Goal: Task Accomplishment & Management: Use online tool/utility

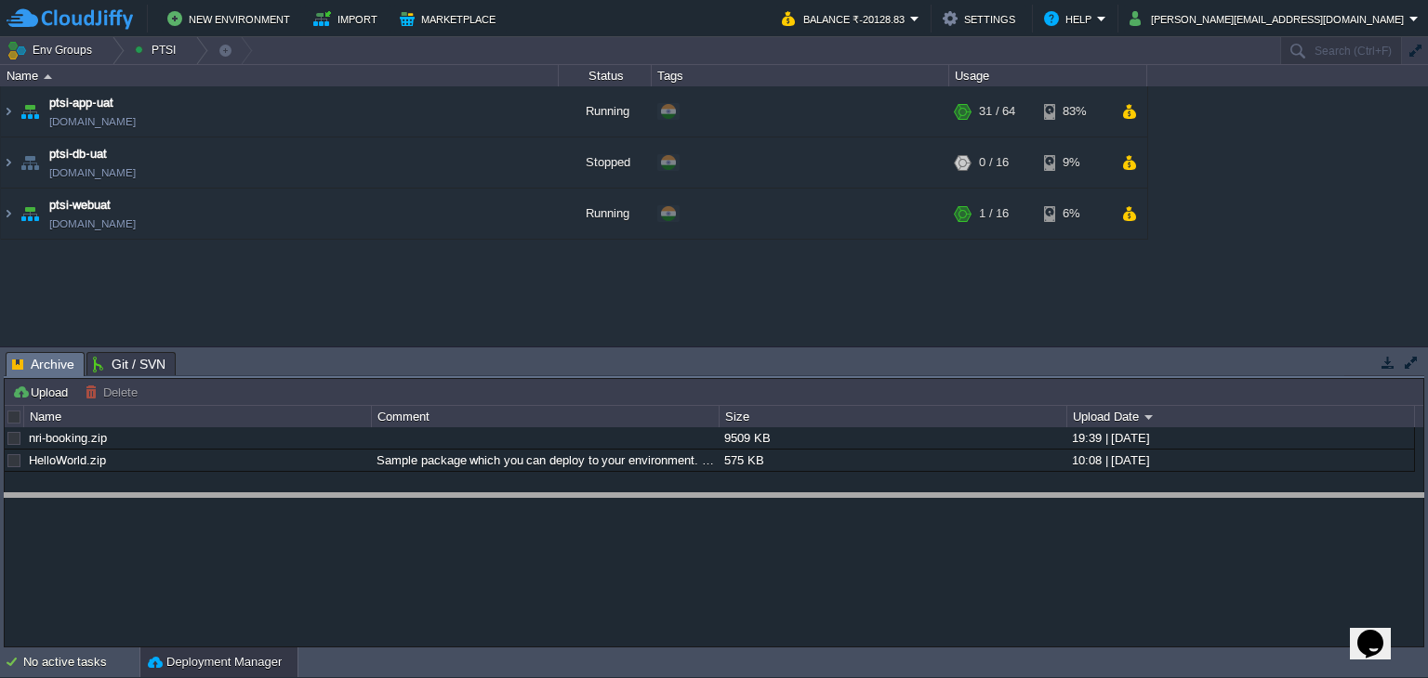
drag, startPoint x: 532, startPoint y: 362, endPoint x: 534, endPoint y: 507, distance: 145.0
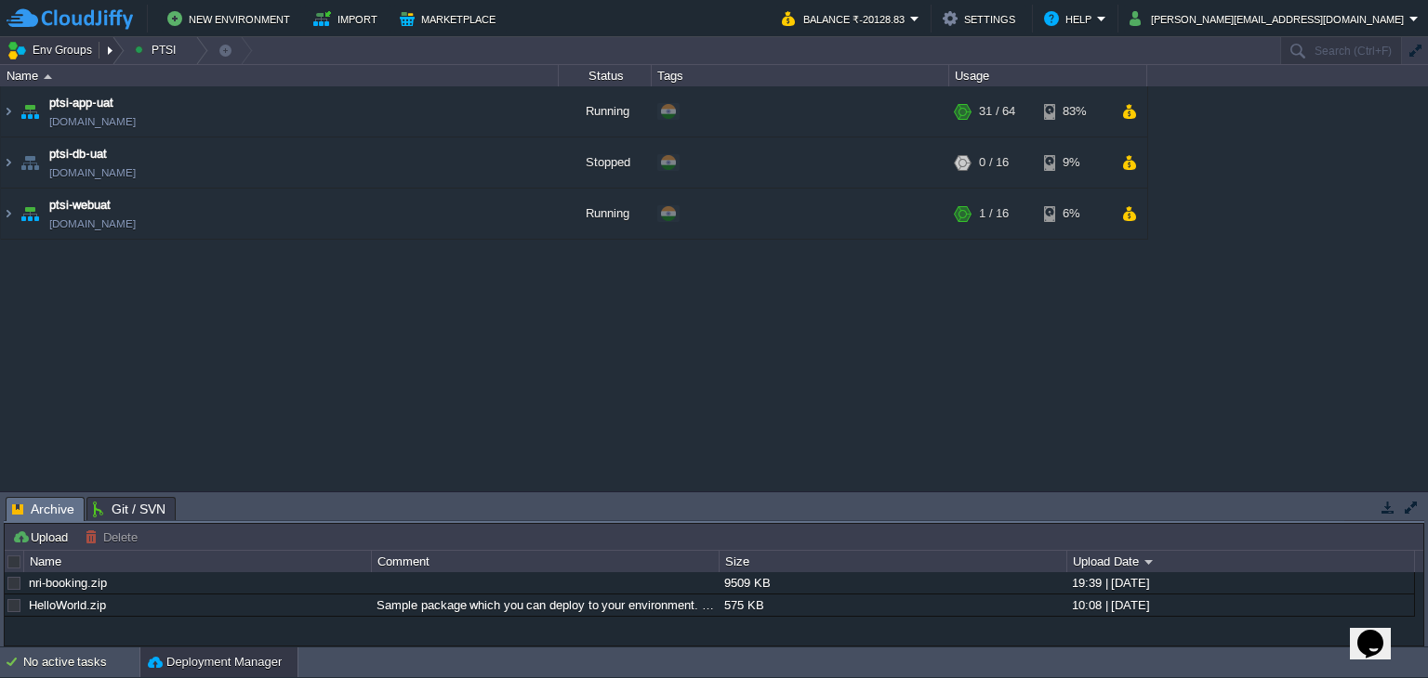
click at [77, 51] on button "Env Groups" at bounding box center [53, 50] width 92 height 26
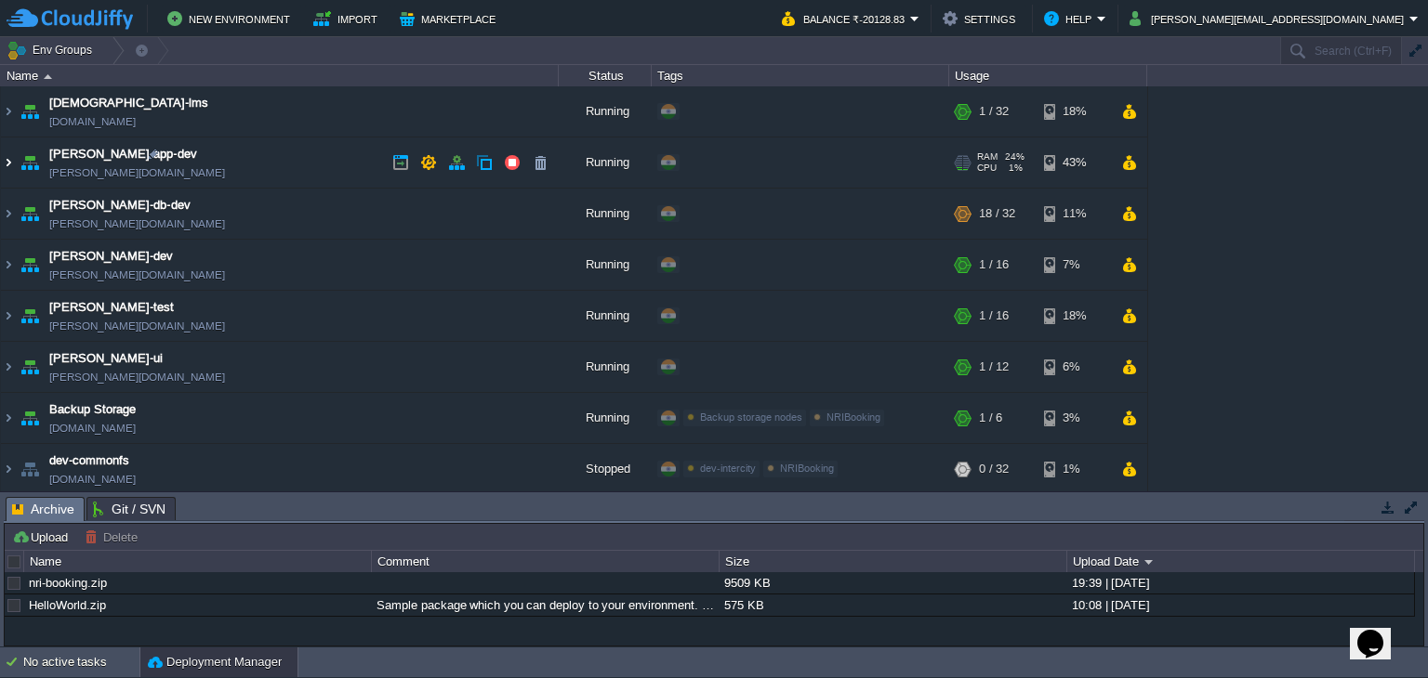
click at [10, 167] on img at bounding box center [8, 163] width 15 height 50
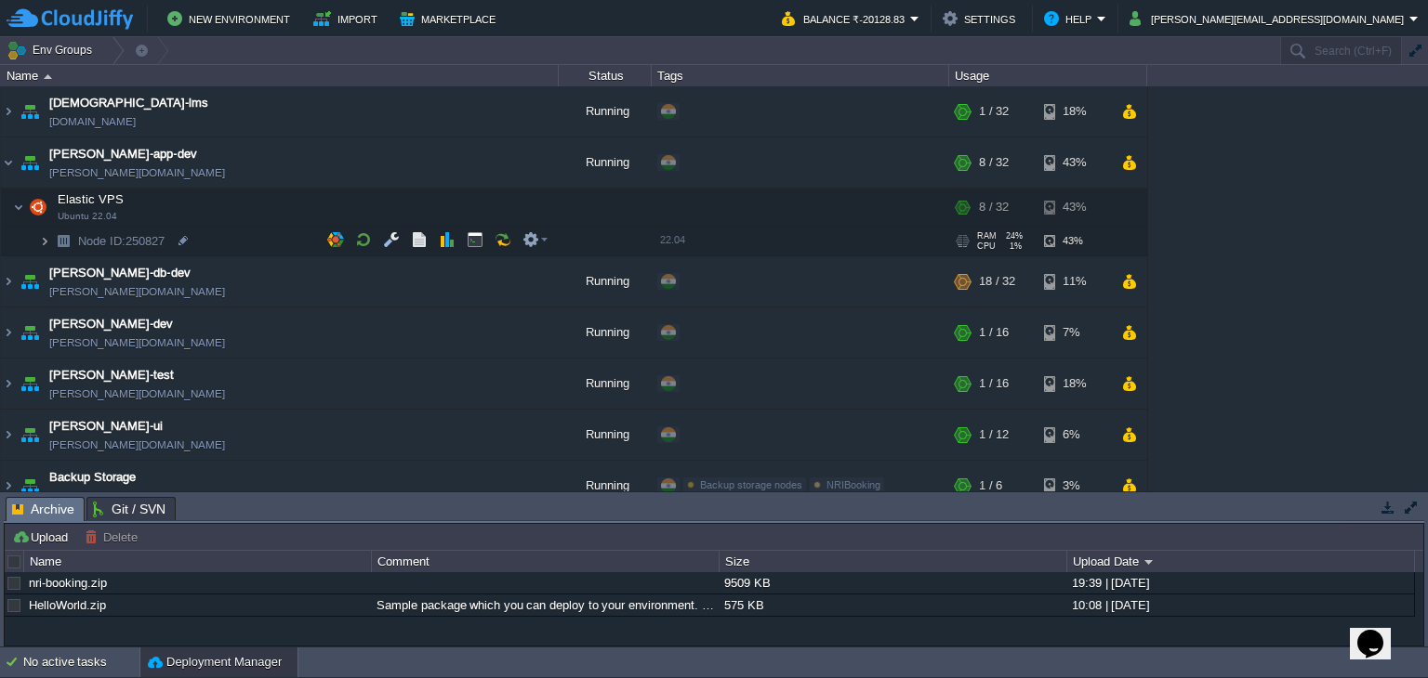
click at [48, 243] on img at bounding box center [44, 241] width 11 height 29
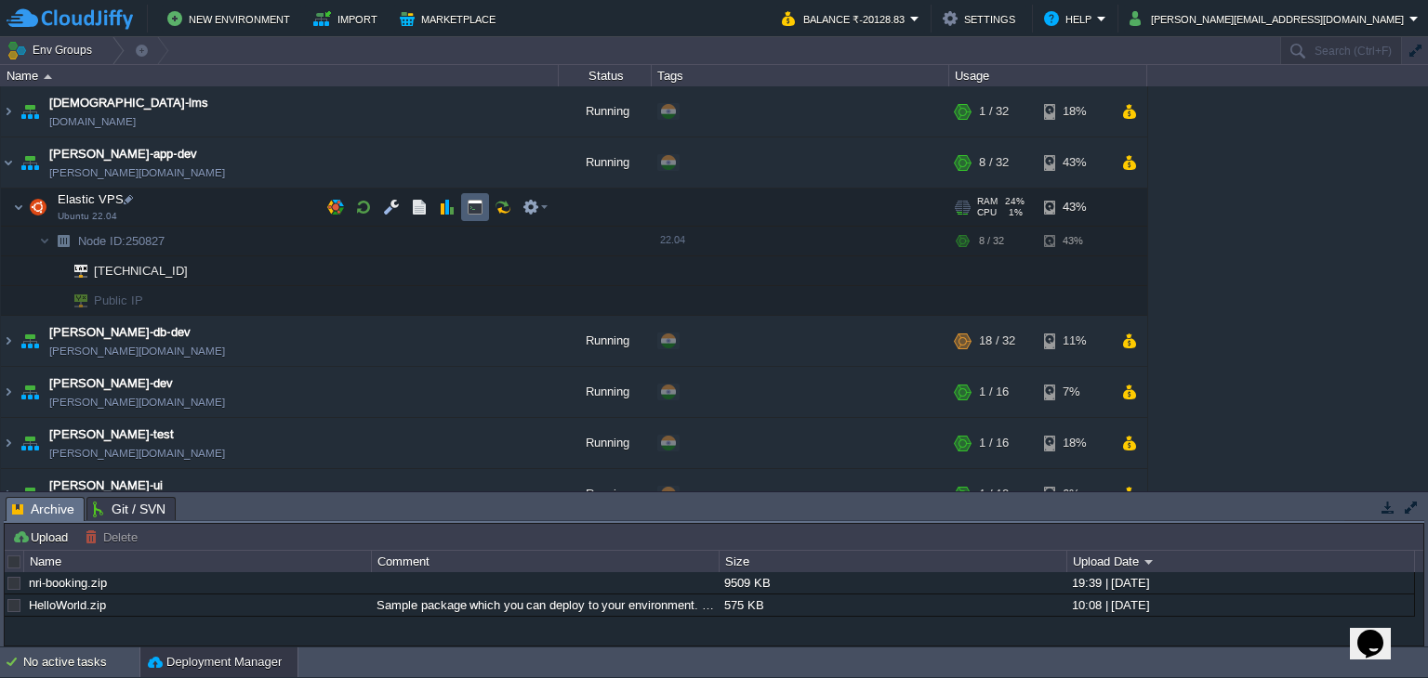
click at [468, 205] on button "button" at bounding box center [475, 207] width 17 height 17
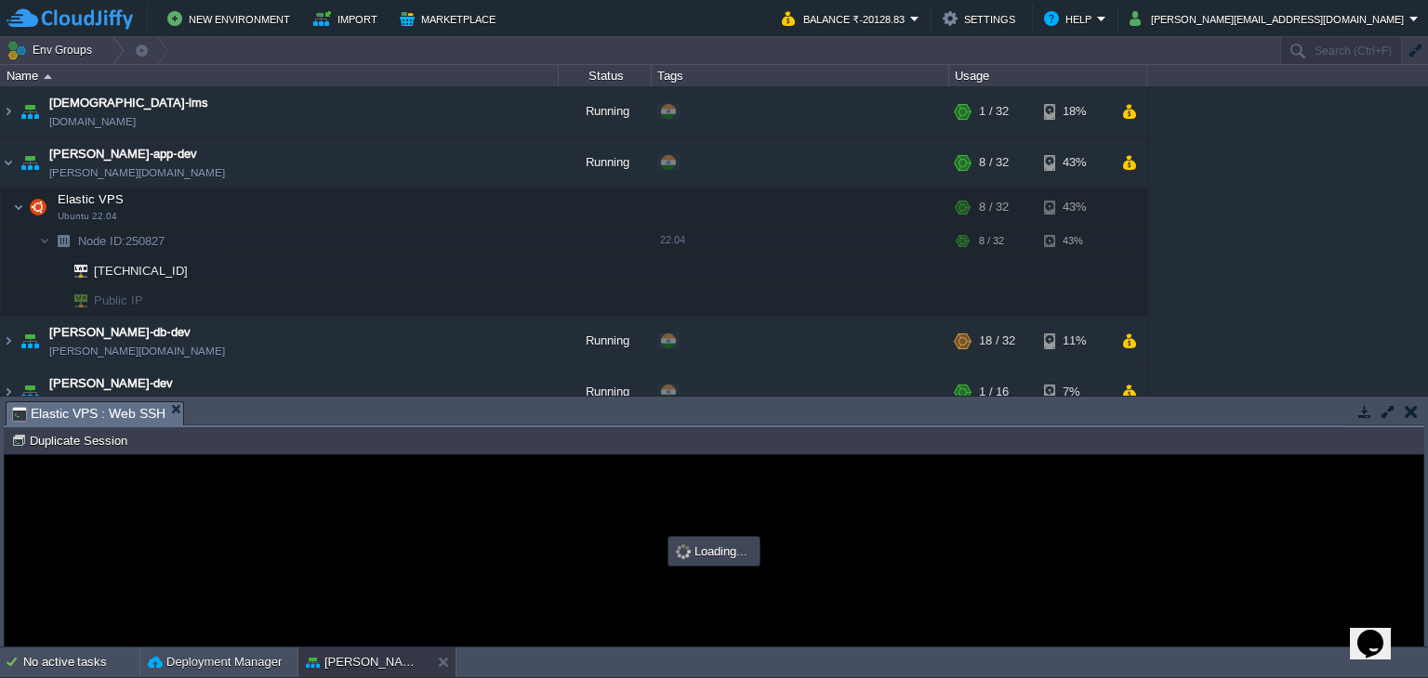
type input "#000000"
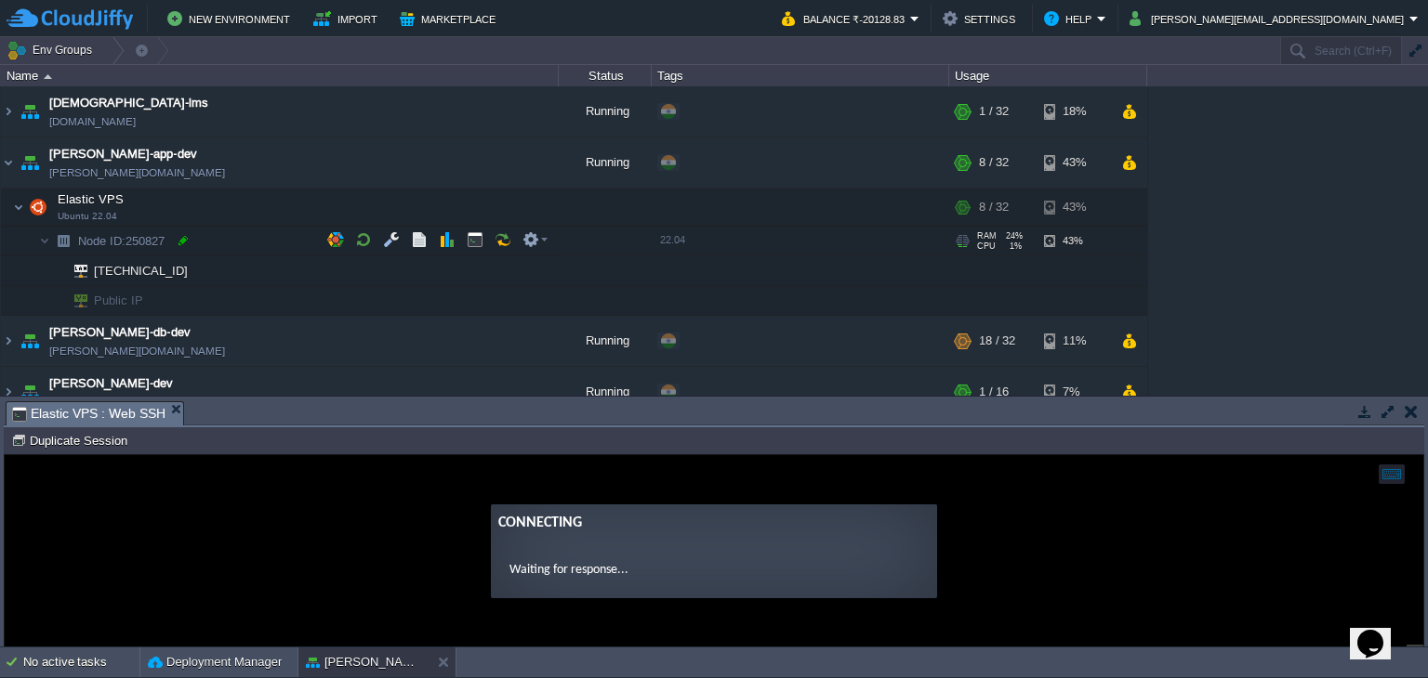
click at [179, 240] on div at bounding box center [183, 240] width 17 height 17
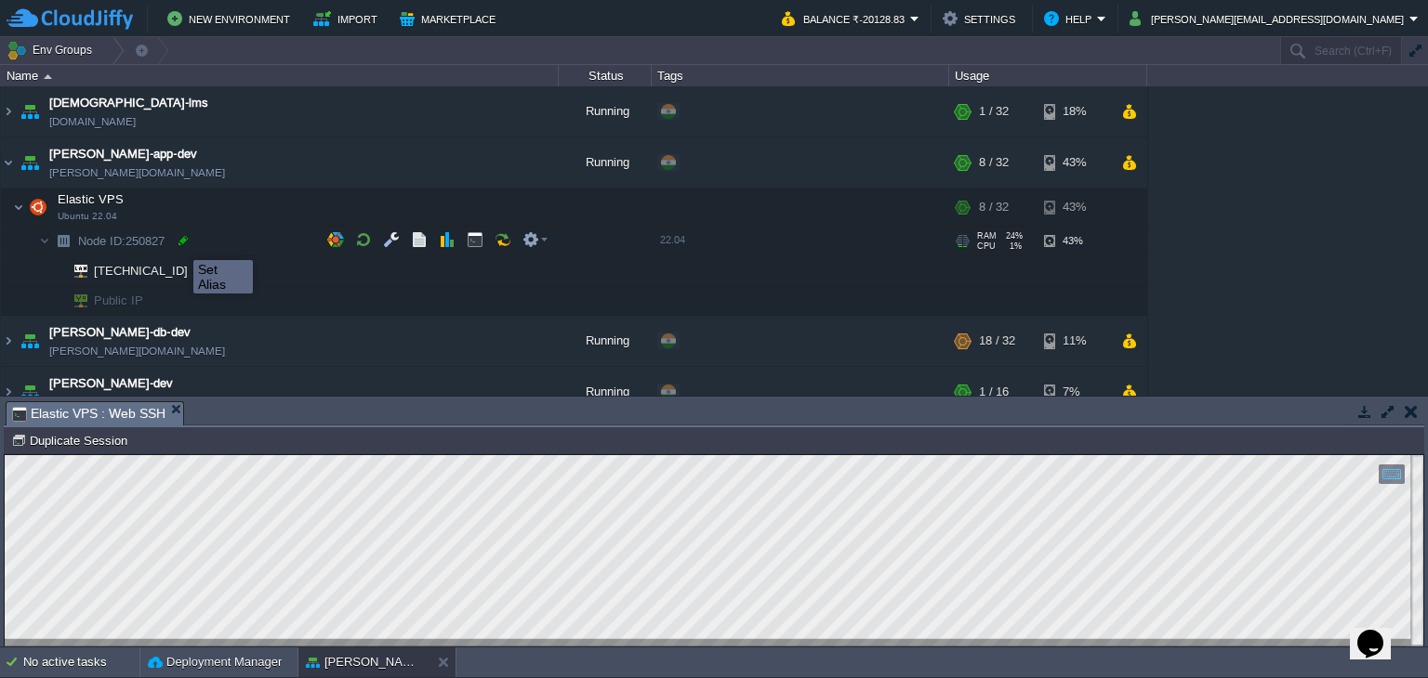
click at [178, 243] on div at bounding box center [183, 240] width 17 height 17
click at [186, 240] on div at bounding box center [183, 240] width 17 height 17
type input "250827"
